Goal: Find specific page/section: Find specific page/section

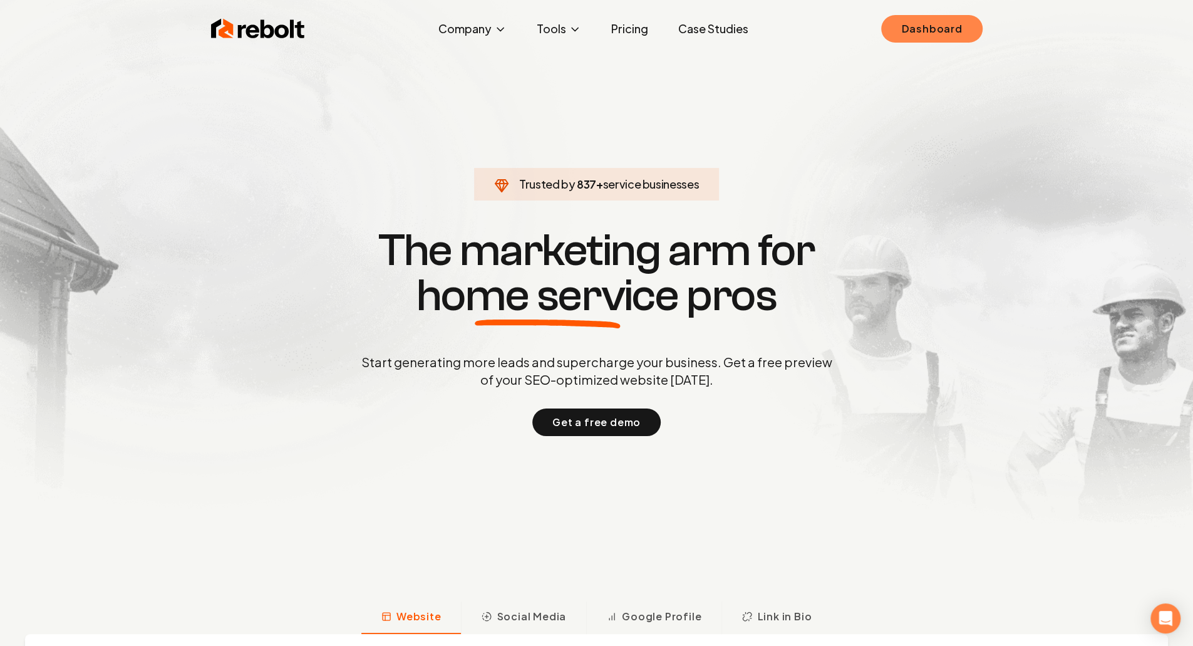
click at [925, 31] on link "Dashboard" at bounding box center [931, 29] width 101 height 28
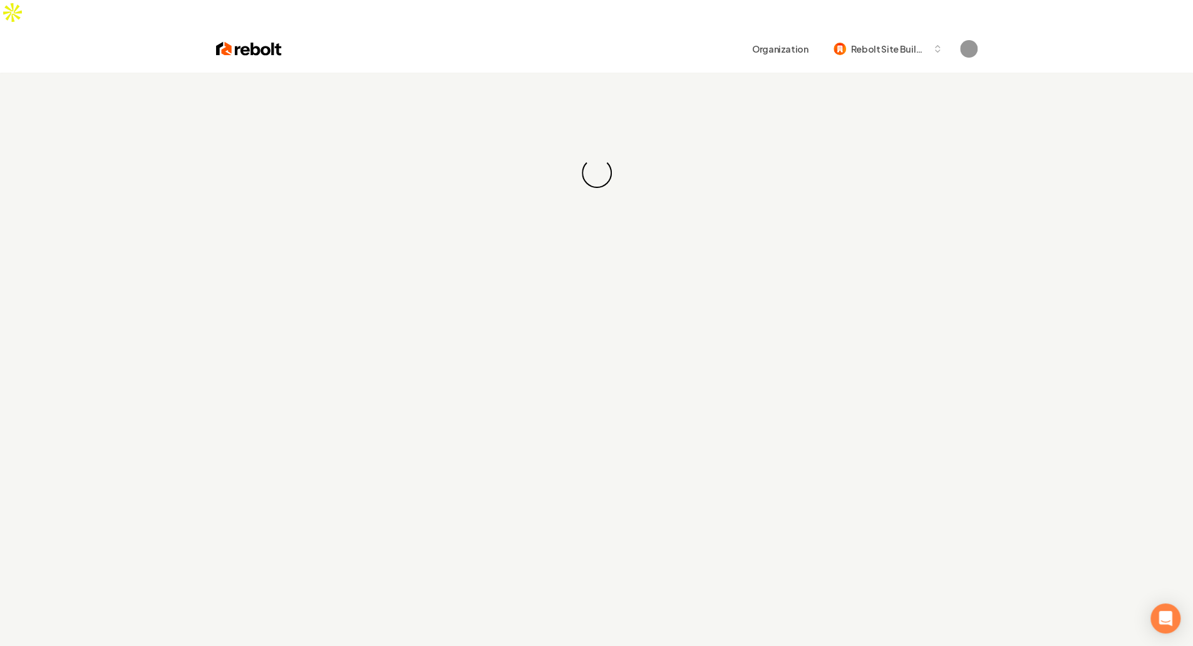
click at [1018, 92] on div "Loading... Loading..." at bounding box center [596, 396] width 1193 height 646
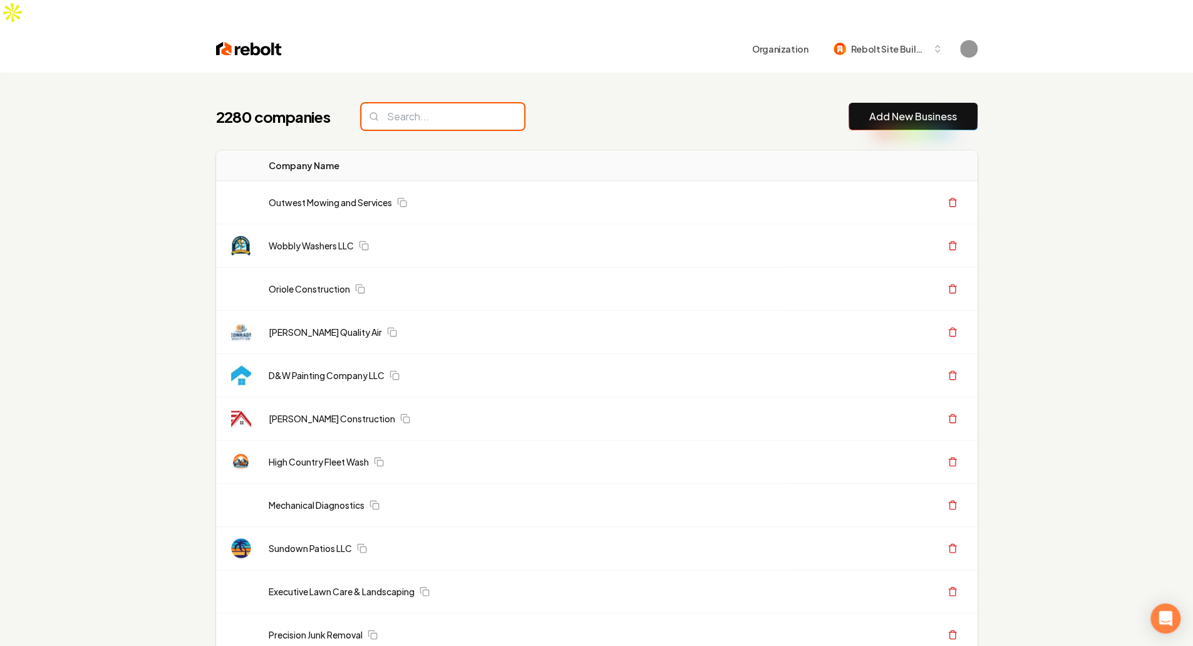
click at [433, 103] on input "search" at bounding box center [442, 116] width 163 height 26
type input "s"
click at [433, 103] on input "s" at bounding box center [442, 116] width 163 height 26
click at [417, 103] on input "s" at bounding box center [442, 116] width 163 height 26
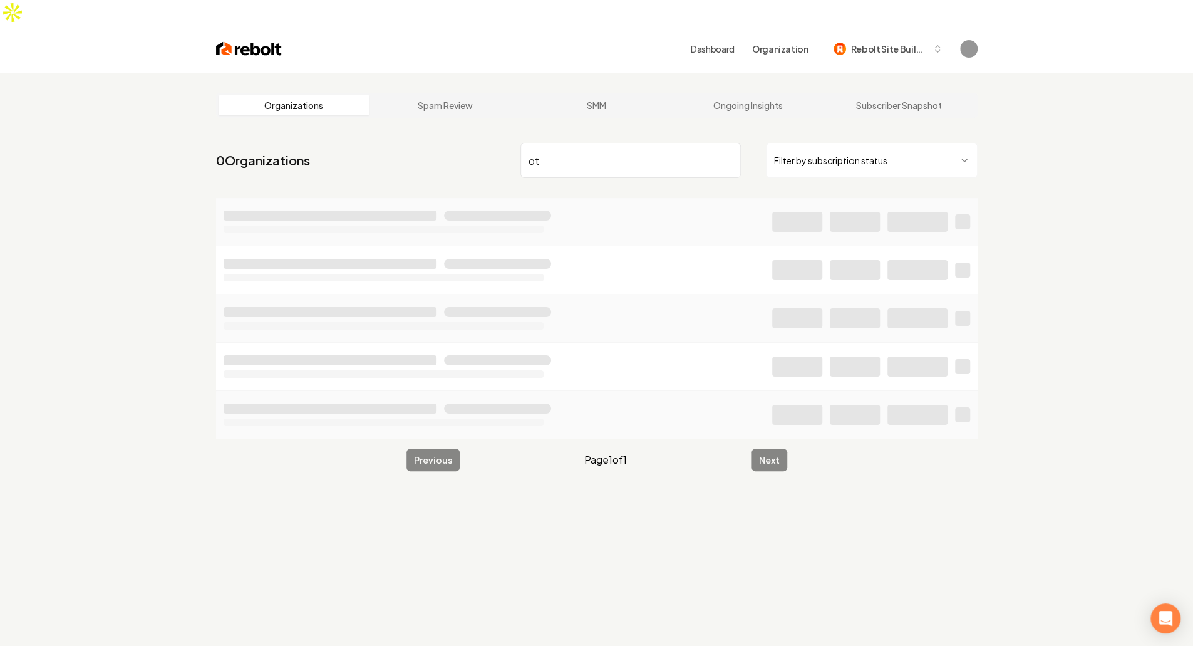
type input "o"
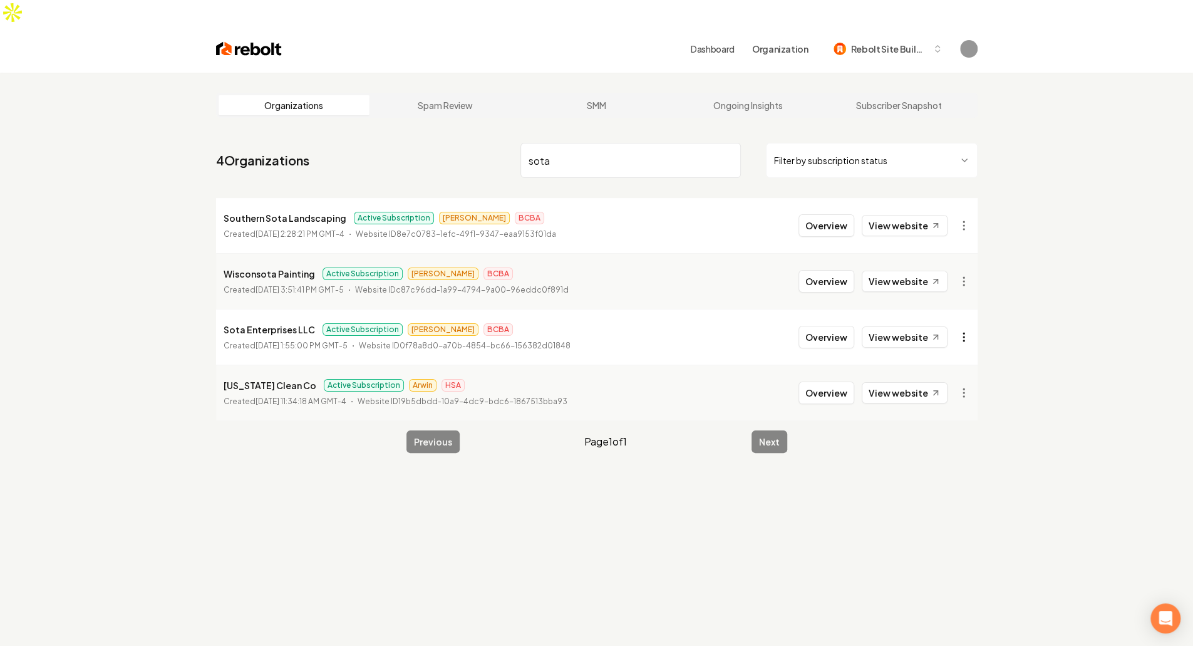
type input "sota"
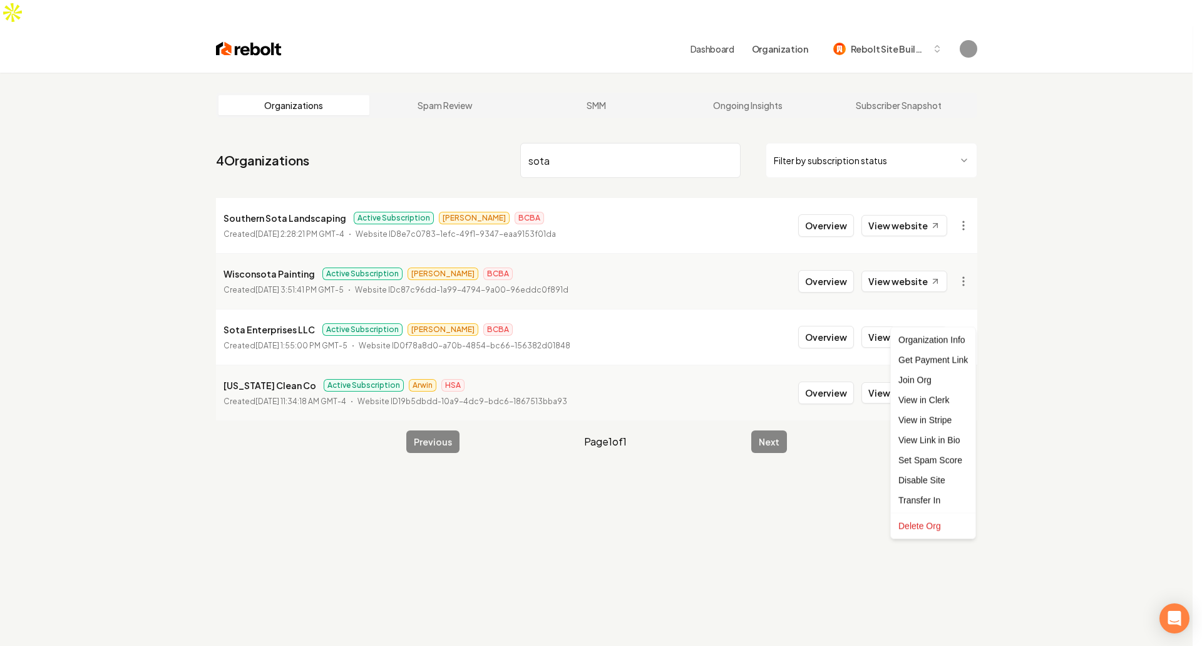
click at [964, 307] on html "Dashboard Organization Rebolt Site Builder Organizations Spam Review SMM Ongoin…" at bounding box center [601, 323] width 1202 height 646
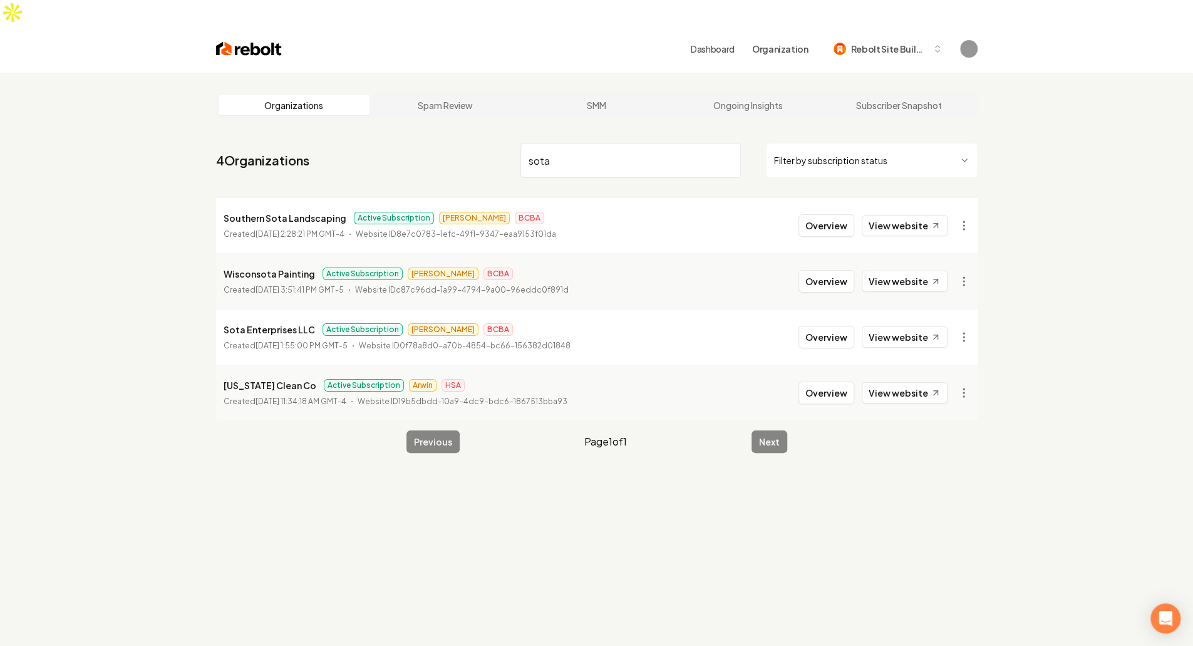
click at [1034, 384] on html "Dashboard Organization Rebolt Site Builder Organizations Spam Review SMM Ongoin…" at bounding box center [596, 323] width 1193 height 646
click at [1068, 259] on div "Organizations Spam Review SMM Ongoing Insights Subscriber Snapshot 4 Organizati…" at bounding box center [596, 396] width 1193 height 646
